Goal: Transaction & Acquisition: Purchase product/service

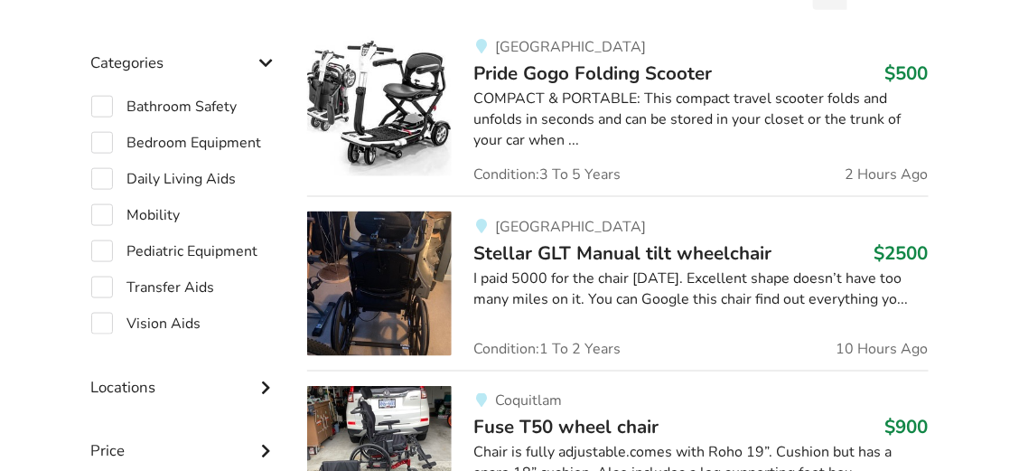
scroll to position [551, 0]
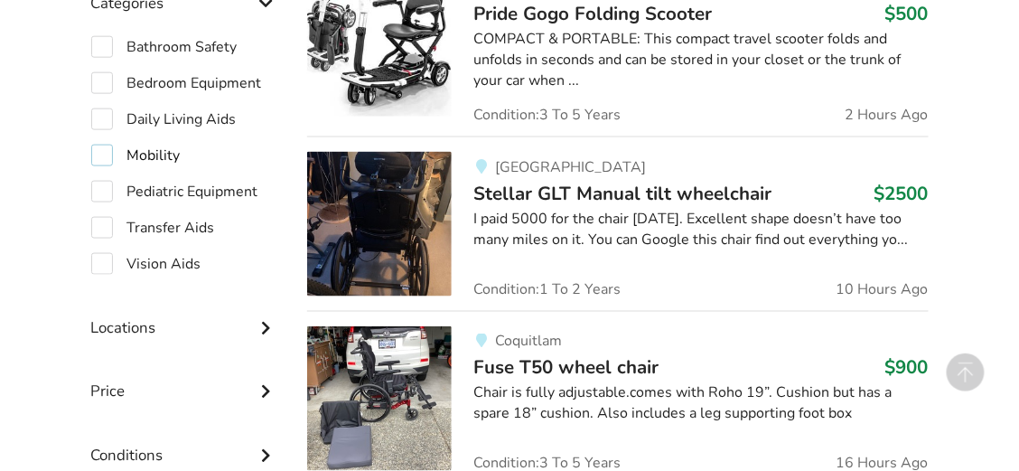
click at [102, 150] on label "Mobility" at bounding box center [135, 156] width 89 height 22
checkbox input "true"
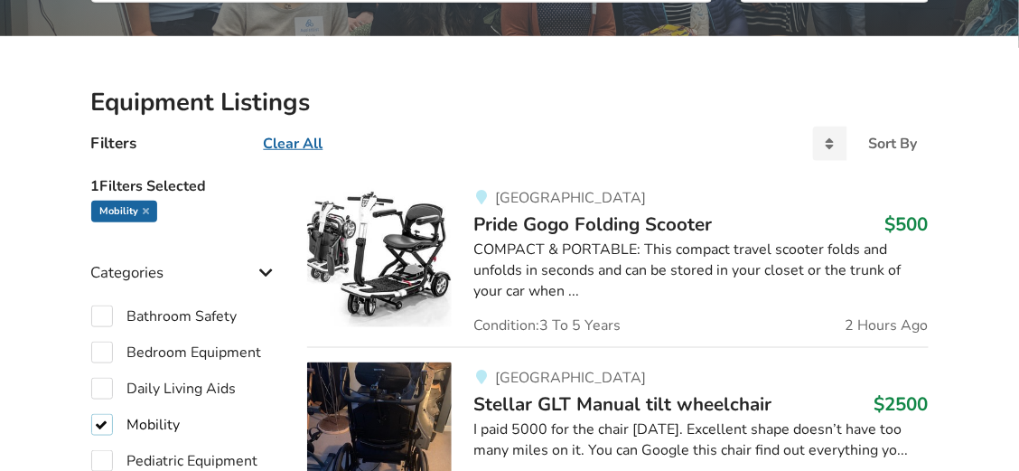
scroll to position [370, 0]
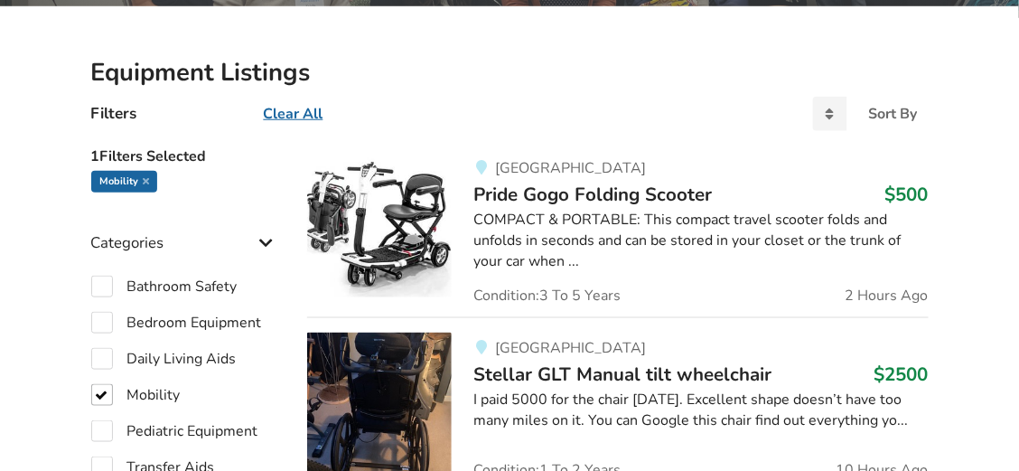
click at [541, 221] on div "COMPACT & PORTABLE: This compact travel scooter folds and unfolds in seconds an…" at bounding box center [700, 241] width 454 height 62
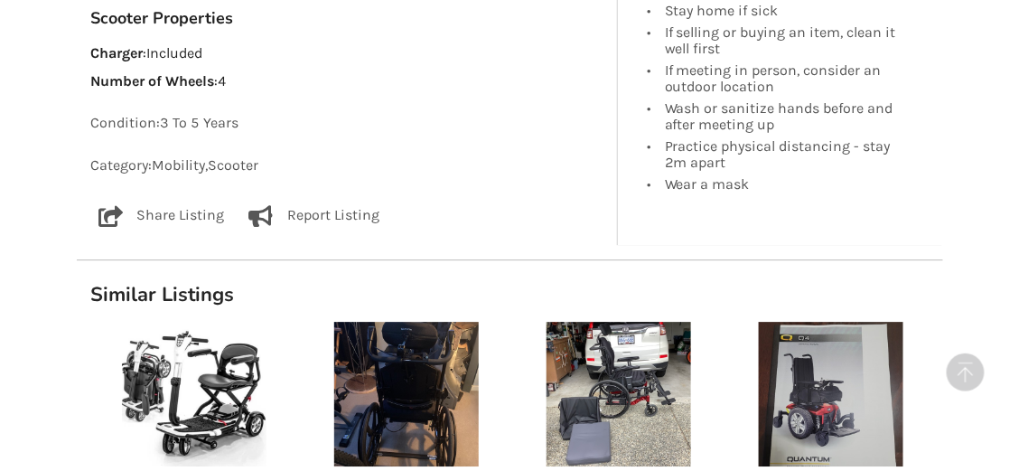
scroll to position [1234, 0]
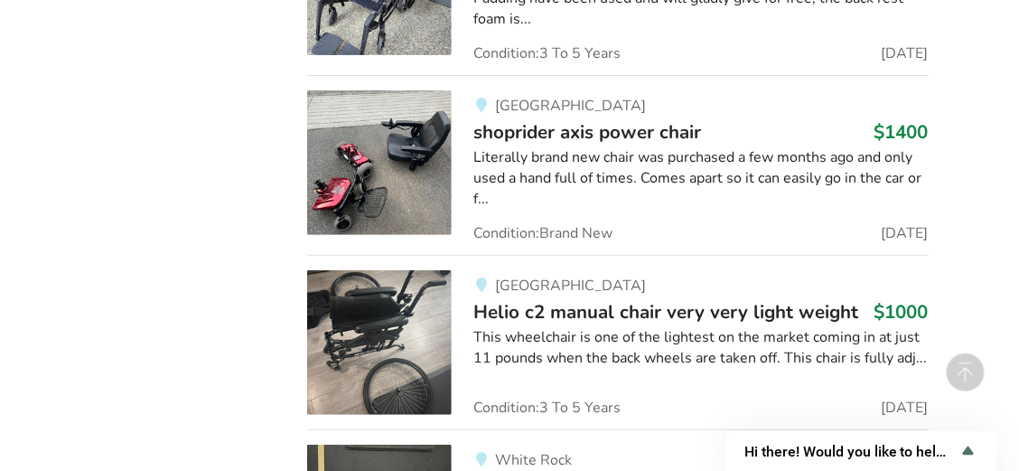
scroll to position [3622, 0]
